Goal: Task Accomplishment & Management: Use online tool/utility

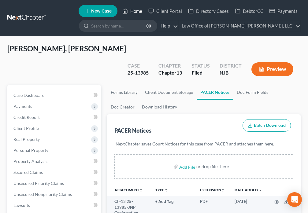
click at [126, 9] on icon at bounding box center [125, 11] width 4 height 5
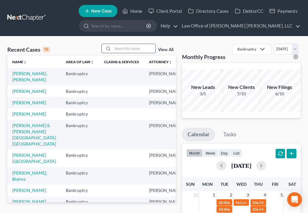
click at [120, 48] on input "search" at bounding box center [134, 48] width 43 height 9
type input "[PERSON_NAME]"
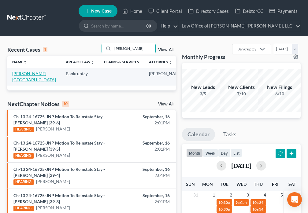
click at [20, 77] on link "[PERSON_NAME][GEOGRAPHIC_DATA]" at bounding box center [34, 76] width 44 height 11
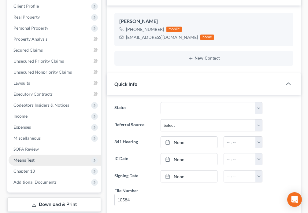
scroll to position [150, 0]
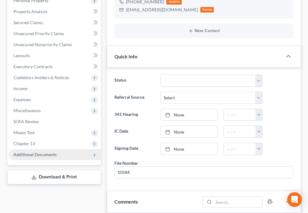
click at [57, 149] on span "Additional Documents" at bounding box center [55, 154] width 92 height 11
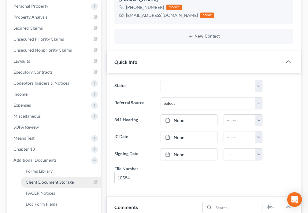
scroll to position [143, 0]
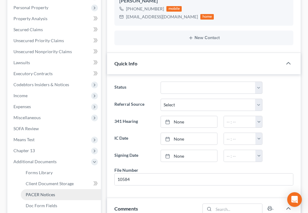
click at [51, 192] on span "PACER Notices" at bounding box center [40, 194] width 29 height 5
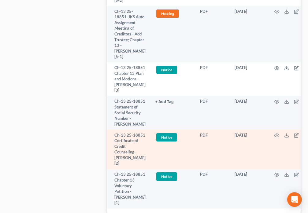
scroll to position [586, 0]
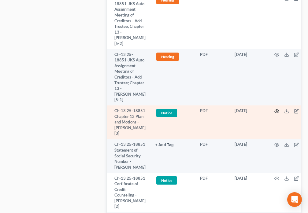
click at [276, 114] on icon "button" at bounding box center [277, 111] width 5 height 5
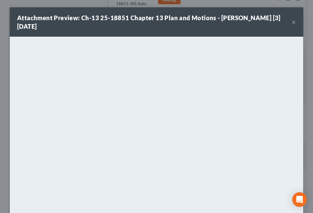
click at [292, 23] on button "×" at bounding box center [294, 21] width 4 height 7
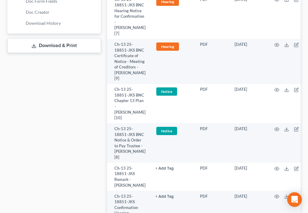
scroll to position [0, 0]
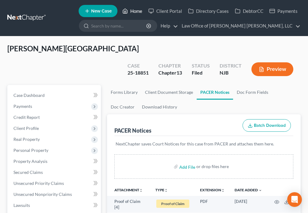
click at [135, 11] on link "Home" at bounding box center [132, 11] width 26 height 11
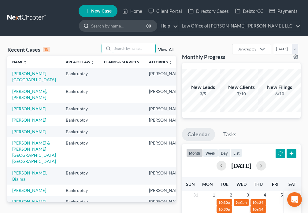
drag, startPoint x: 118, startPoint y: 49, endPoint x: 122, endPoint y: 32, distance: 17.5
click at [118, 47] on input "search" at bounding box center [134, 48] width 43 height 9
type input "[PERSON_NAME]"
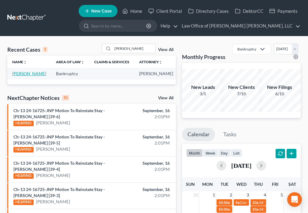
click at [22, 76] on link "[PERSON_NAME]" at bounding box center [29, 73] width 34 height 5
select select "6"
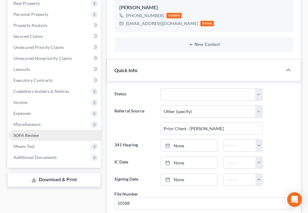
scroll to position [157, 0]
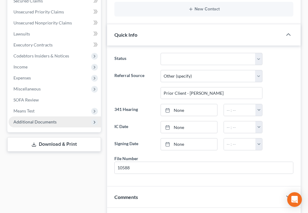
click at [49, 123] on span "Additional Documents" at bounding box center [34, 121] width 43 height 5
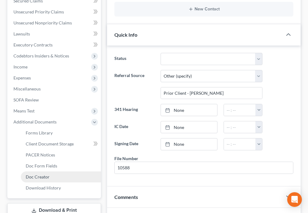
click at [50, 177] on link "Doc Creator" at bounding box center [61, 177] width 80 height 11
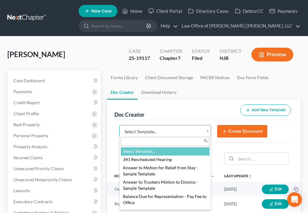
click at [207, 133] on body "Home New Case Client Portal Directory Cases DebtorCC Payments Law Office of [PE…" at bounding box center [154, 199] width 308 height 398
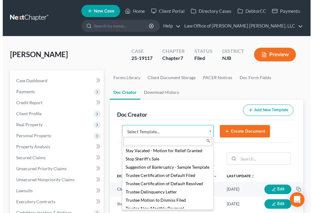
scroll to position [846, 0]
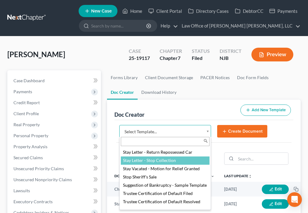
select select "88714"
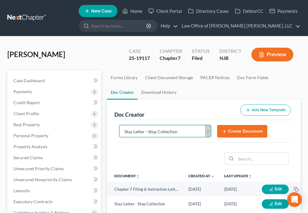
click at [242, 129] on button "Create Document" at bounding box center [242, 131] width 50 height 13
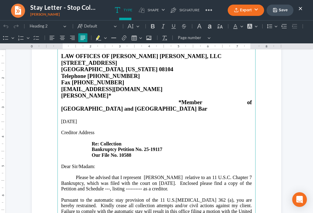
scroll to position [50, 0]
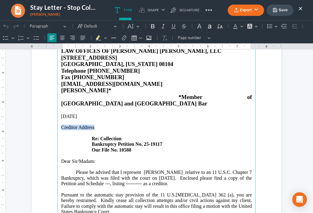
drag, startPoint x: 60, startPoint y: 113, endPoint x: 92, endPoint y: 114, distance: 32.2
click at [92, 125] on p "Creditor Address Re: Collection Bankruptcy Petition No. 25-19117 Our File No. 1…" at bounding box center [156, 139] width 191 height 28
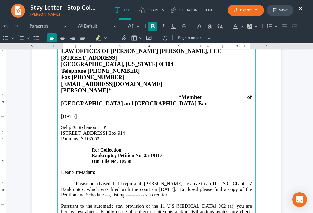
drag, startPoint x: 99, startPoint y: 137, endPoint x: 120, endPoint y: 136, distance: 20.5
click at [120, 148] on strong "Re: Collection" at bounding box center [107, 150] width 30 height 5
click at [166, 140] on p "[GEOGRAPHIC_DATA] Re: [PERSON_NAME] Bankruptcy Petition No. 25-19117 Our File N…" at bounding box center [156, 150] width 191 height 28
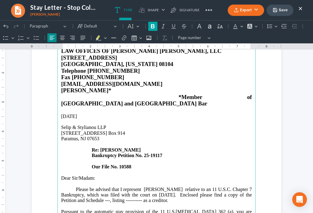
click at [157, 28] on button "Bold (Ctrl+B) Bold" at bounding box center [152, 26] width 9 height 9
click at [151, 28] on icon "Editor toolbar" at bounding box center [153, 26] width 6 height 6
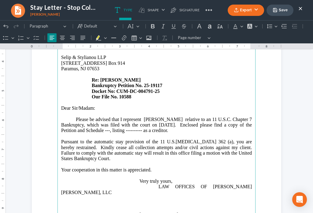
scroll to position [122, 0]
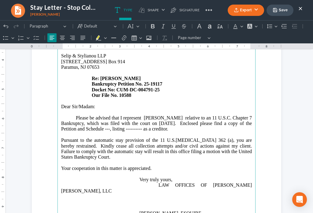
click at [249, 115] on p "Please be advised that I represent [PERSON_NAME] relative to an 11 U.S.C. Chapt…" at bounding box center [156, 123] width 191 height 17
click at [107, 115] on p "Please be advised that I represent [PERSON_NAME] relative to an 11 U.S.C. Chapt…" at bounding box center [156, 123] width 191 height 17
click at [141, 116] on p "Please be advised that I represent [PERSON_NAME] relative to an 11 U.S.C. Chapt…" at bounding box center [156, 123] width 191 height 17
click at [199, 115] on p "Please be advised that I represent [PERSON_NAME] relative to an 11 U.S.C. Chapt…" at bounding box center [156, 123] width 191 height 17
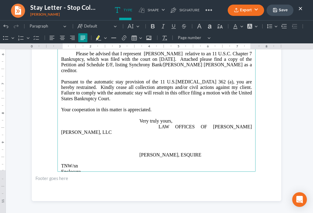
scroll to position [189, 0]
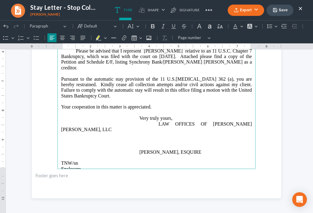
drag, startPoint x: 60, startPoint y: 144, endPoint x: 79, endPoint y: 145, distance: 19.6
click at [79, 161] on p "TNW/sn Enclosure" at bounding box center [156, 166] width 191 height 11
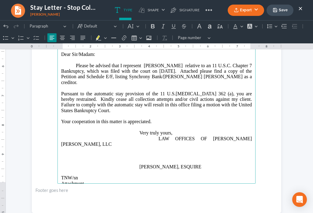
scroll to position [174, 0]
click at [109, 192] on p "SENT VIA FAX TO:" at bounding box center [156, 195] width 191 height 6
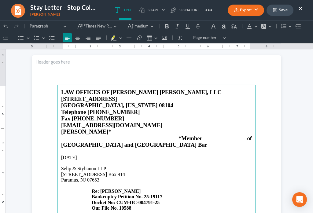
scroll to position [0, 0]
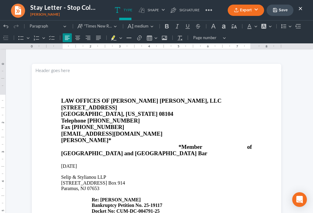
click at [278, 11] on button "Save" at bounding box center [280, 10] width 27 height 11
click at [238, 12] on icon "button" at bounding box center [237, 11] width 4 height 1
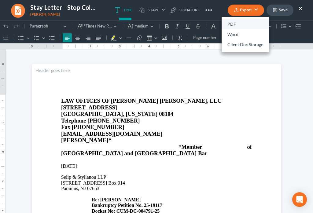
click at [233, 26] on link "PDF" at bounding box center [245, 24] width 47 height 10
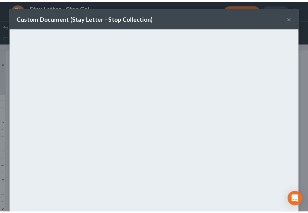
scroll to position [43, 0]
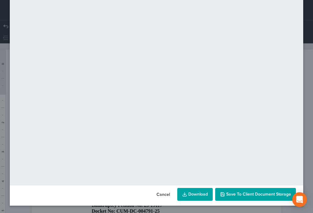
click at [261, 200] on button "Save to Client Document Storage" at bounding box center [255, 194] width 81 height 13
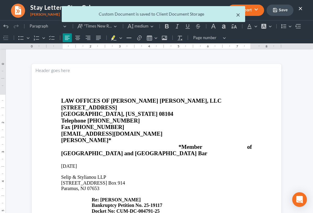
click at [238, 17] on button "×" at bounding box center [238, 14] width 4 height 7
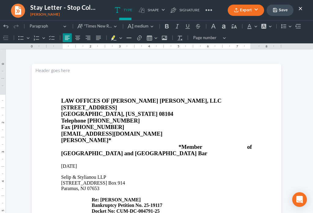
click at [301, 9] on button "×" at bounding box center [301, 8] width 4 height 7
